Goal: Task Accomplishment & Management: Use online tool/utility

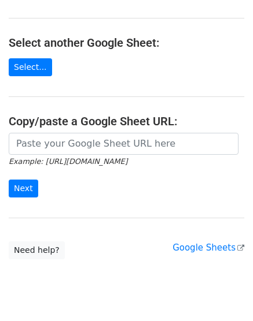
scroll to position [194, 0]
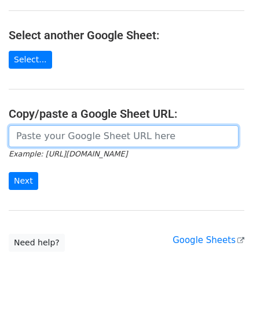
click at [47, 142] on input "url" at bounding box center [124, 136] width 230 height 22
paste input "https://docs.google.com/spreadsheets/d/1vQuDULX7r5PX6kLdK82v8ZwYlp3dnspH259Ta60…"
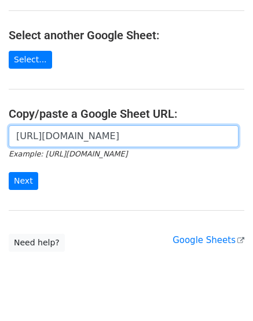
scroll to position [0, 250]
type input "https://docs.google.com/spreadsheets/d/1vQuDULX7r5PX6kLdK82v8ZwYlp3dnspH259Ta60…"
click at [9, 172] on input "Next" at bounding box center [23, 181] width 29 height 18
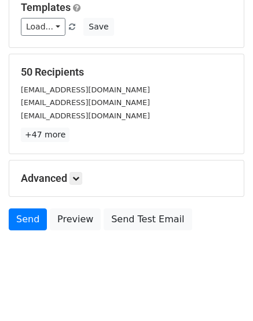
scroll to position [128, 0]
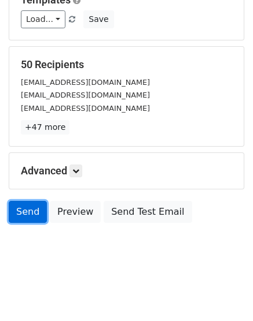
click at [32, 214] on link "Send" at bounding box center [28, 212] width 38 height 22
